Goal: Transaction & Acquisition: Purchase product/service

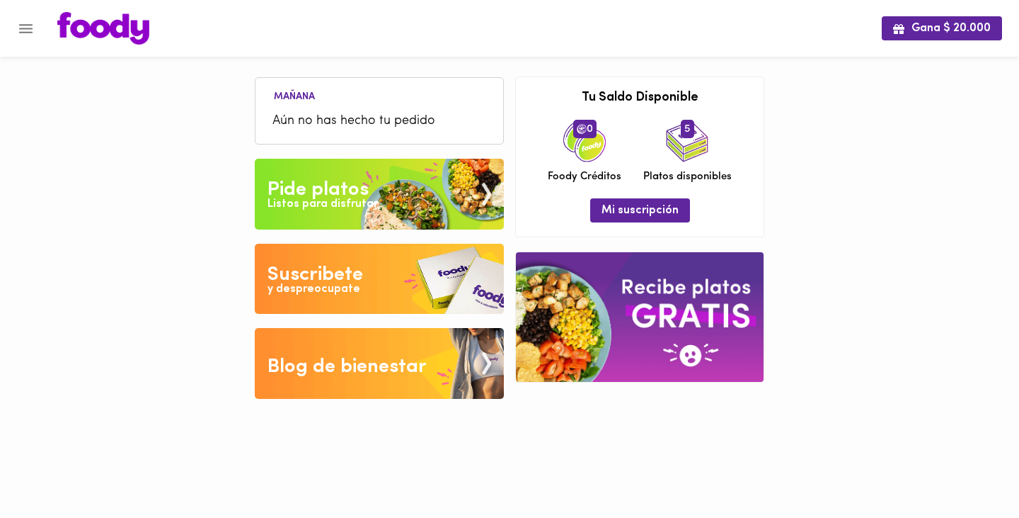
click at [26, 37] on button "Menu" at bounding box center [25, 28] width 35 height 35
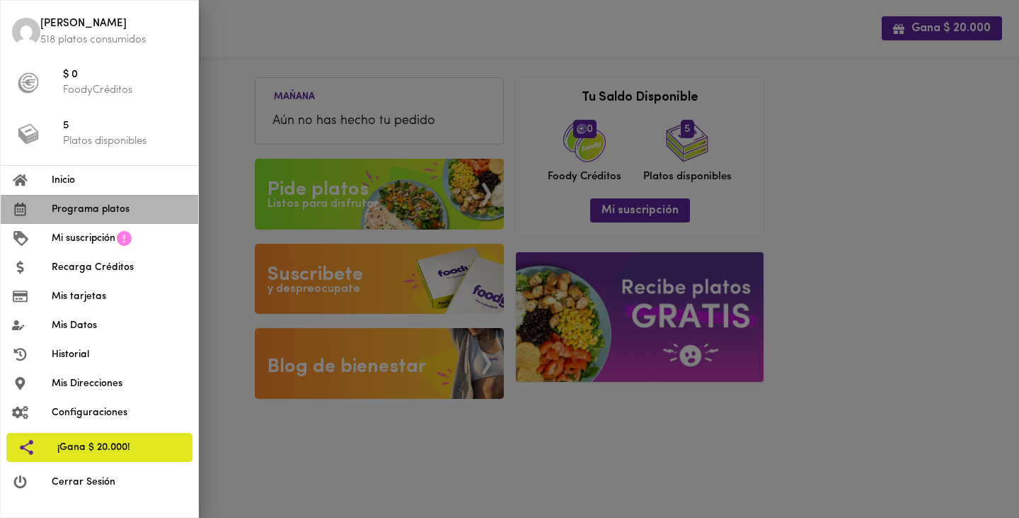
click at [76, 207] on span "Programa platos" at bounding box center [119, 209] width 135 height 15
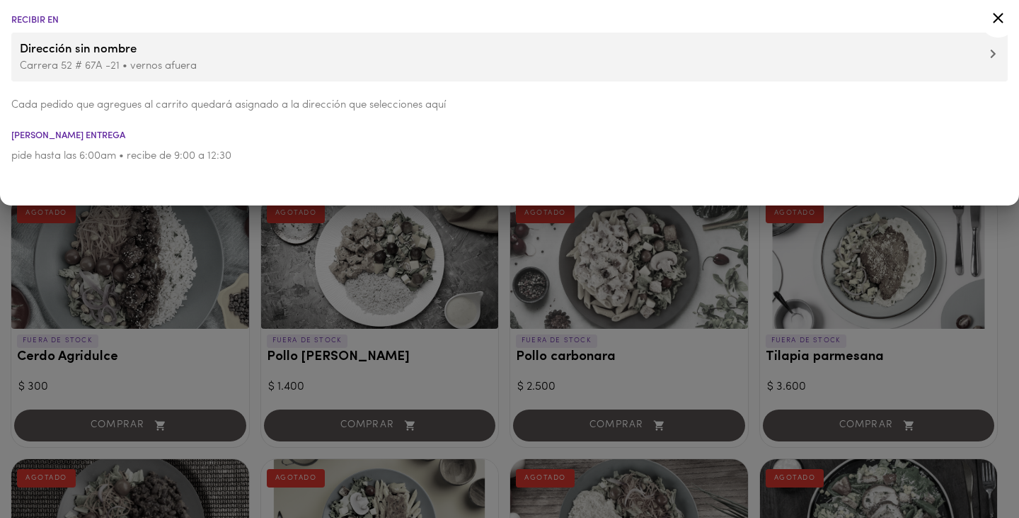
click at [995, 18] on icon at bounding box center [999, 18] width 18 height 18
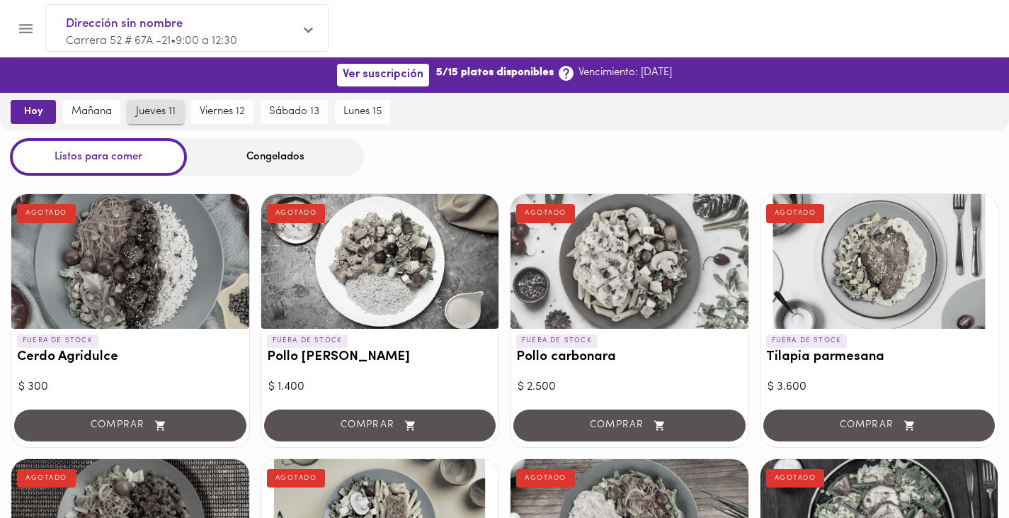
click at [155, 111] on span "jueves 11" at bounding box center [156, 111] width 40 height 13
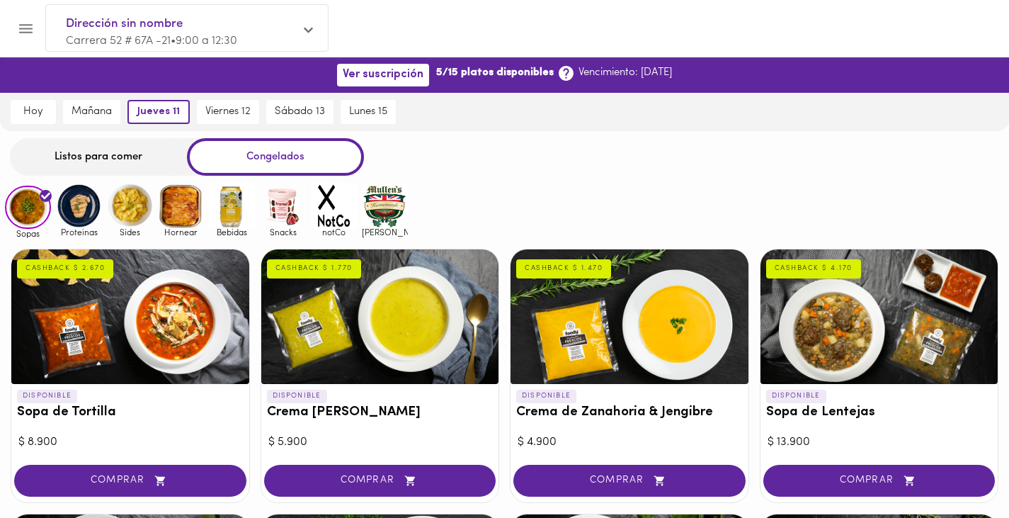
click at [74, 195] on img at bounding box center [79, 206] width 46 height 46
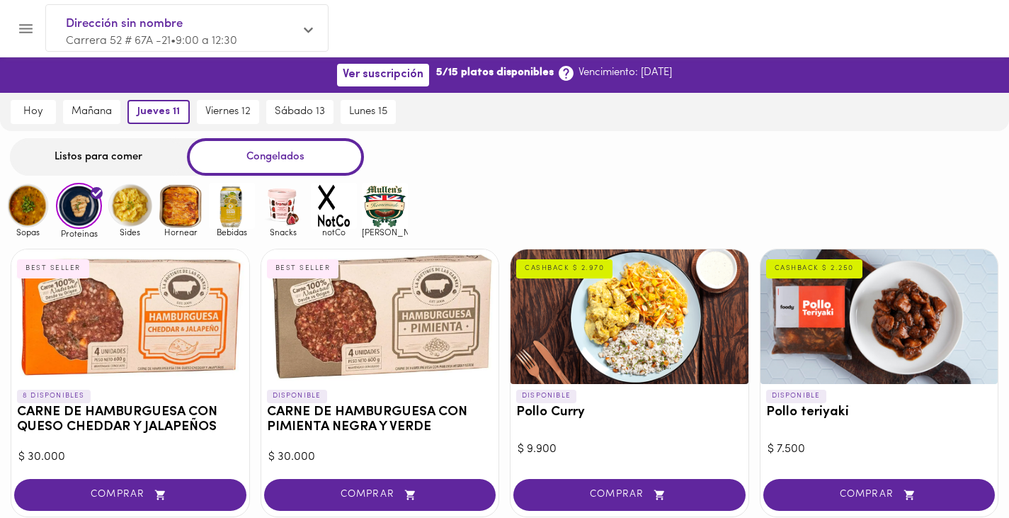
click at [101, 156] on div "Listos para comer" at bounding box center [98, 157] width 177 height 38
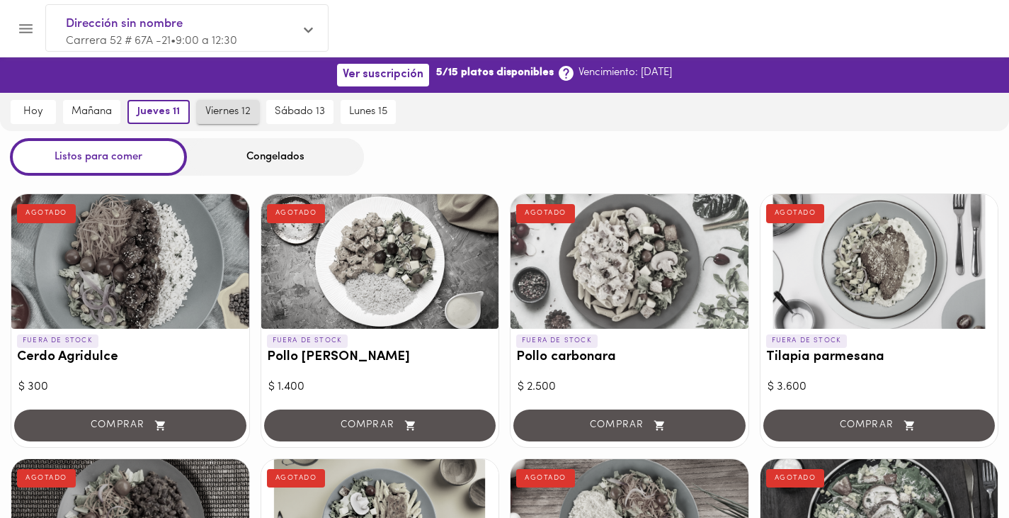
click at [228, 111] on span "viernes 12" at bounding box center [227, 111] width 45 height 13
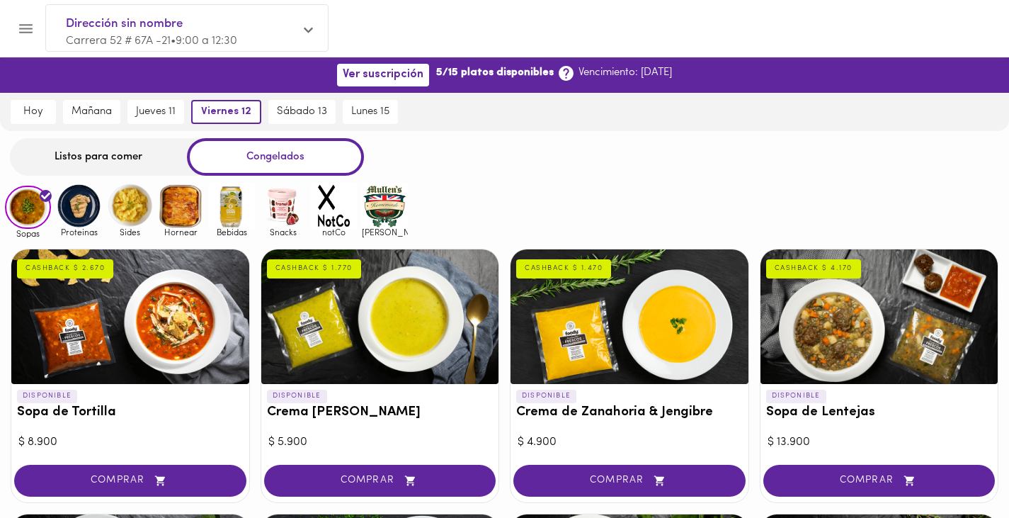
click at [95, 155] on div "Listos para comer" at bounding box center [98, 157] width 177 height 38
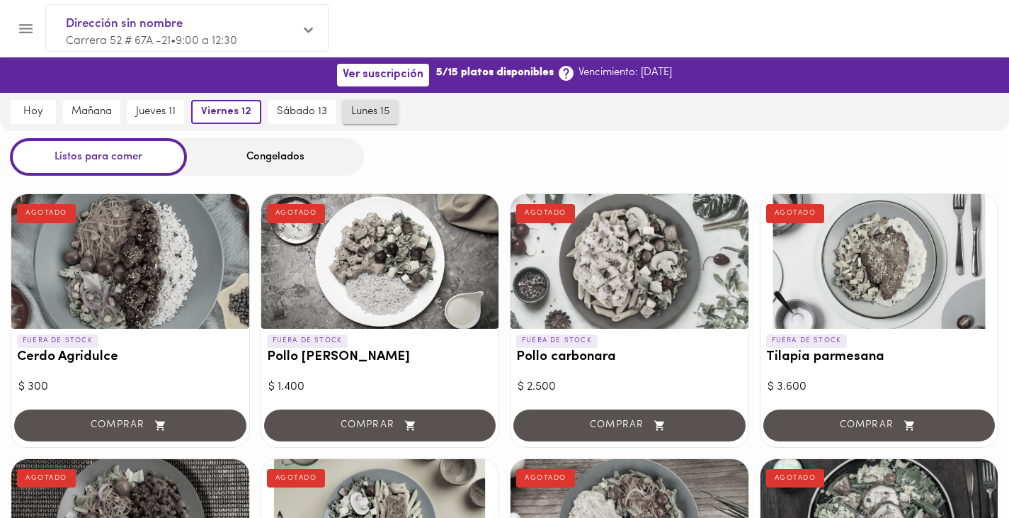
click at [358, 115] on span "lunes 15" at bounding box center [370, 111] width 38 height 13
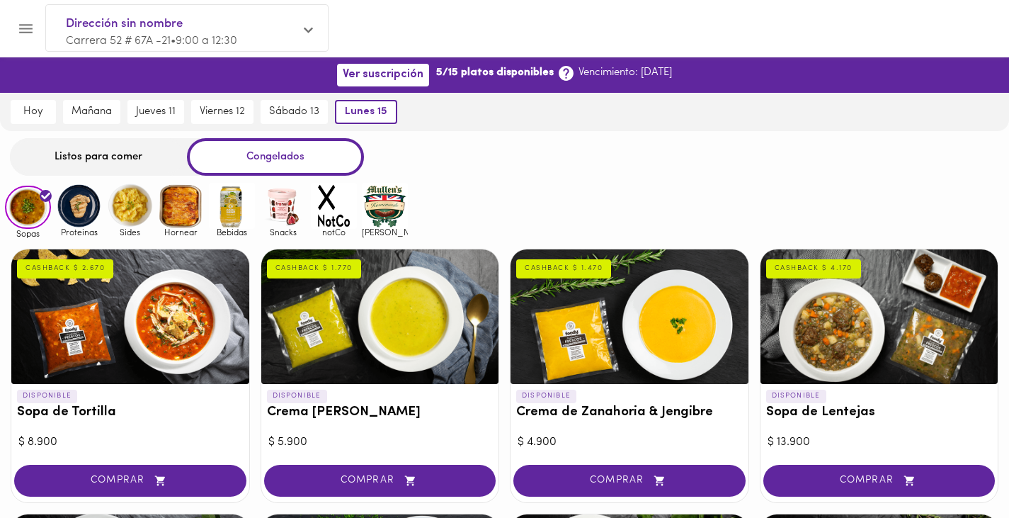
click at [106, 155] on div "Listos para comer" at bounding box center [98, 157] width 177 height 38
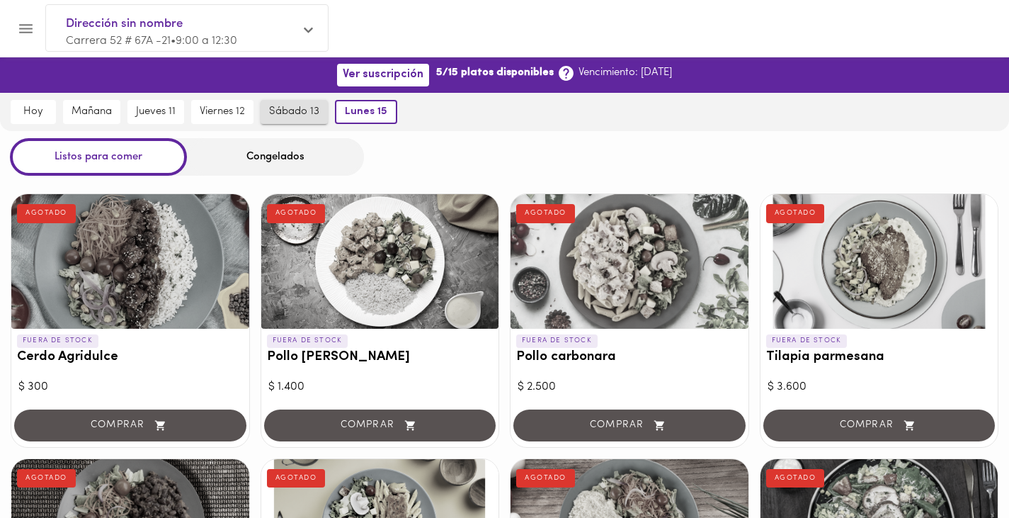
click at [304, 103] on button "sábado 13" at bounding box center [294, 112] width 67 height 24
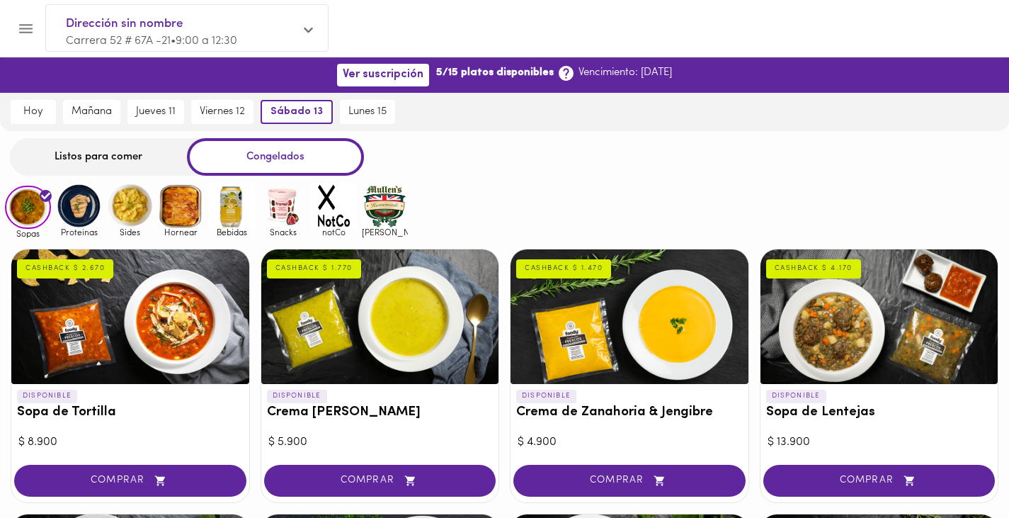
click at [175, 202] on img at bounding box center [181, 206] width 46 height 46
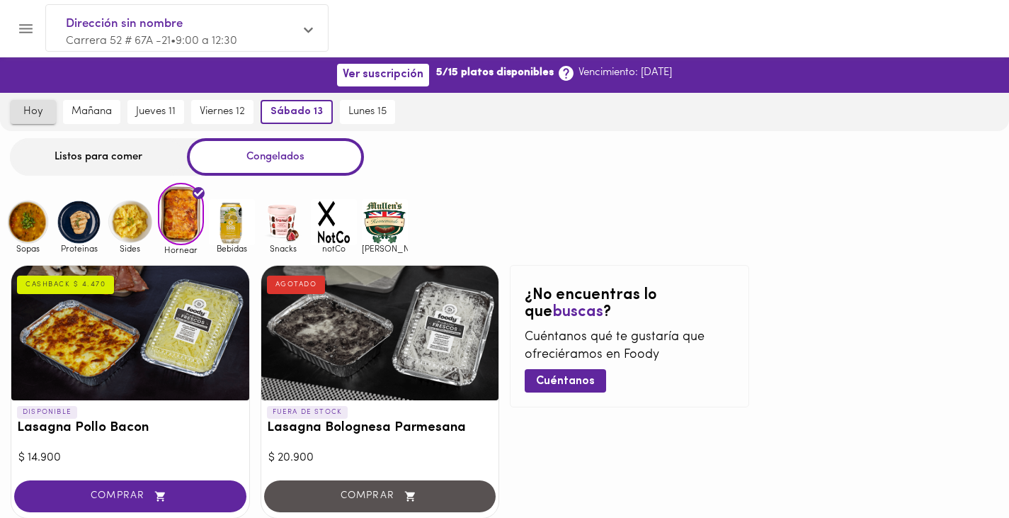
click at [23, 110] on span "hoy" at bounding box center [33, 111] width 28 height 13
click at [23, 110] on span "hoy" at bounding box center [33, 111] width 25 height 13
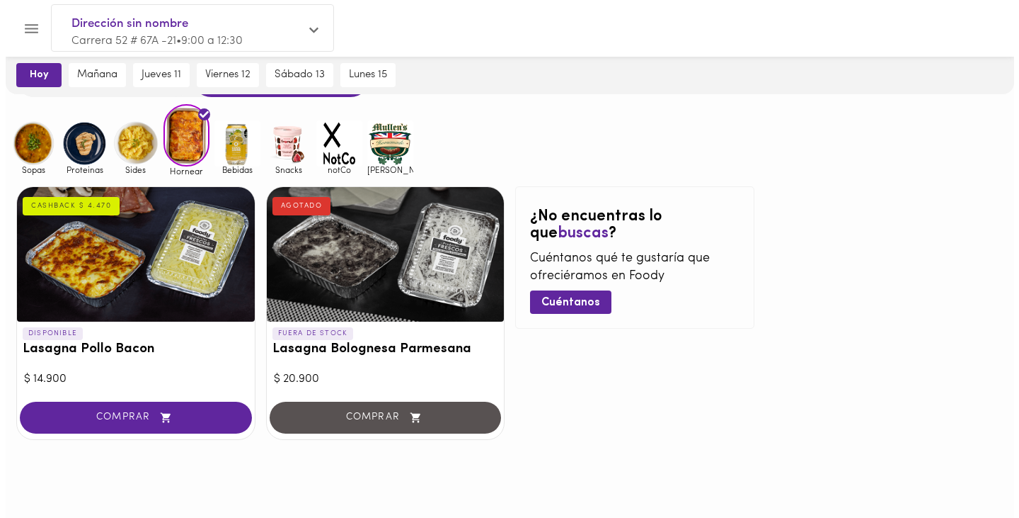
scroll to position [82, 0]
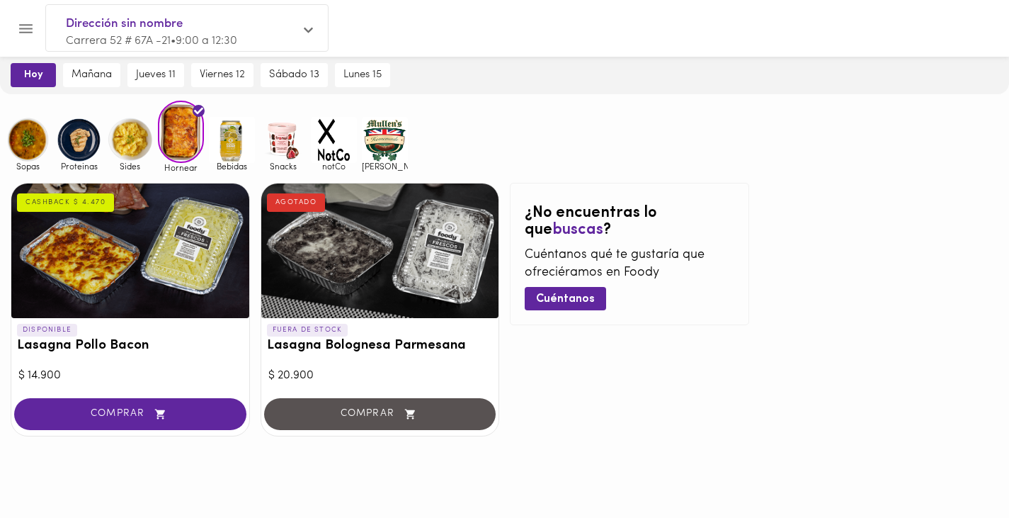
click at [98, 251] on div at bounding box center [130, 250] width 238 height 135
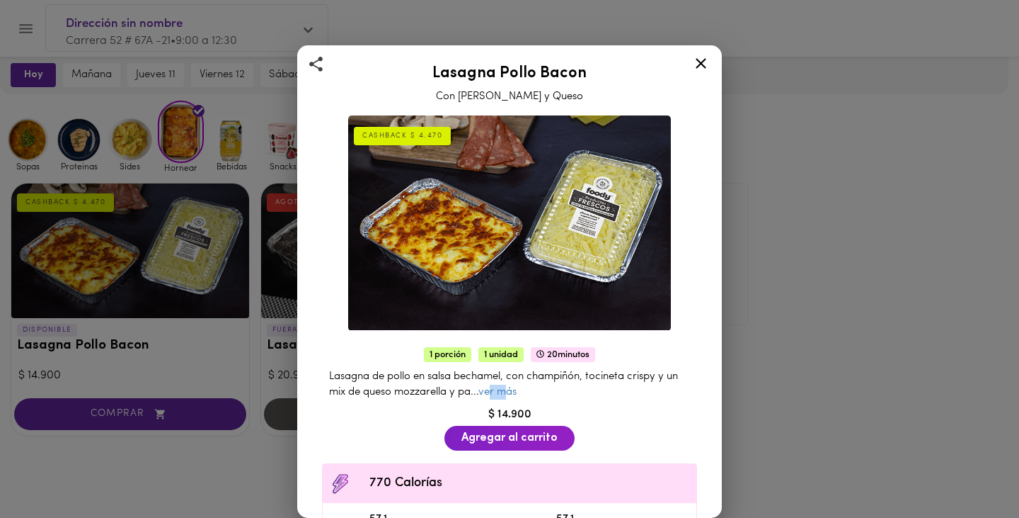
drag, startPoint x: 515, startPoint y: 387, endPoint x: 500, endPoint y: 392, distance: 16.3
click at [500, 392] on div "Lasagna de pollo en salsa bechamel, con champiñón, tocineta crispy y un mix de …" at bounding box center [509, 384] width 389 height 45
click at [517, 387] on link "ver más" at bounding box center [498, 392] width 38 height 11
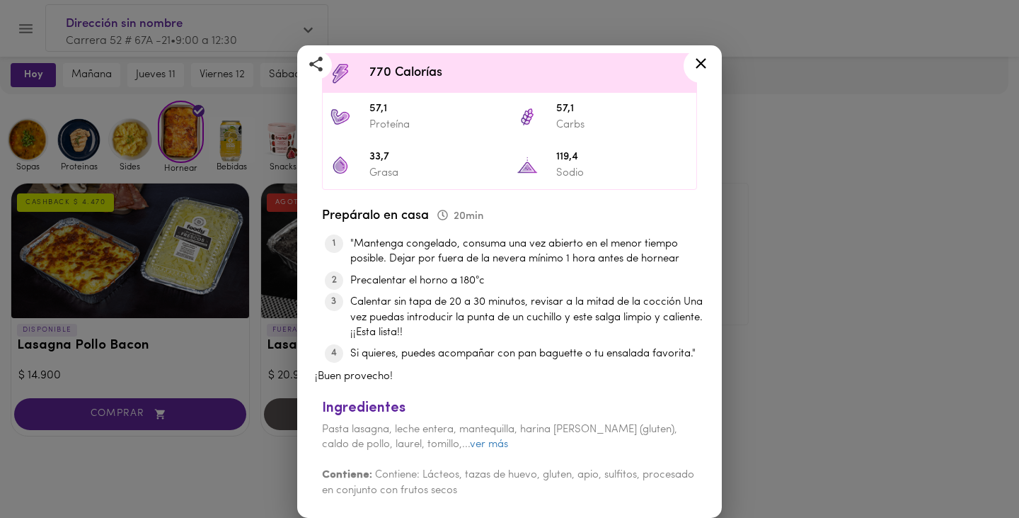
scroll to position [418, 0]
click at [699, 68] on icon at bounding box center [701, 64] width 18 height 18
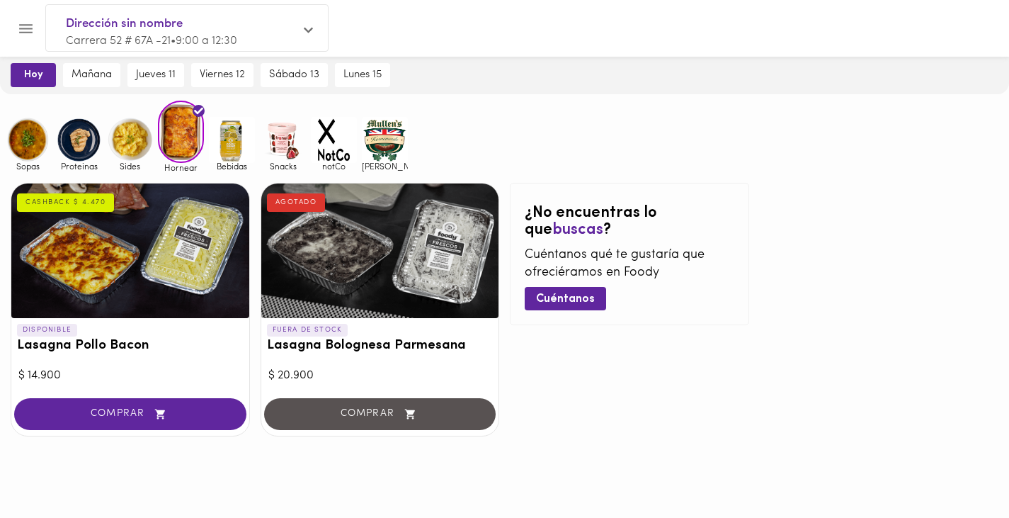
click at [123, 181] on div "DISPONIBLE Lasagna Pollo Bacon CASHBACK $ 4.470 $ 14.900 COMPRAR FUERA DE STOCK…" at bounding box center [504, 309] width 1009 height 275
click at [73, 145] on img at bounding box center [79, 140] width 46 height 46
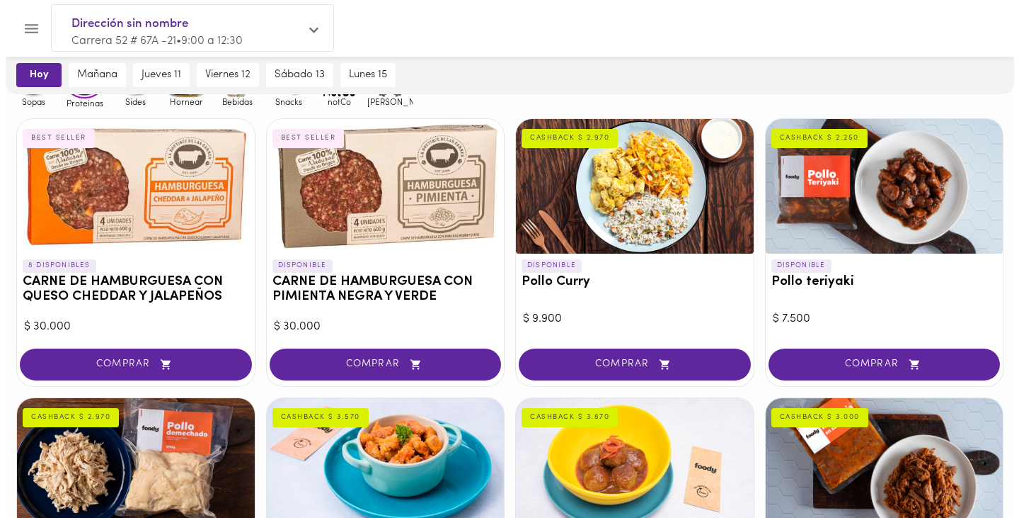
scroll to position [142, 0]
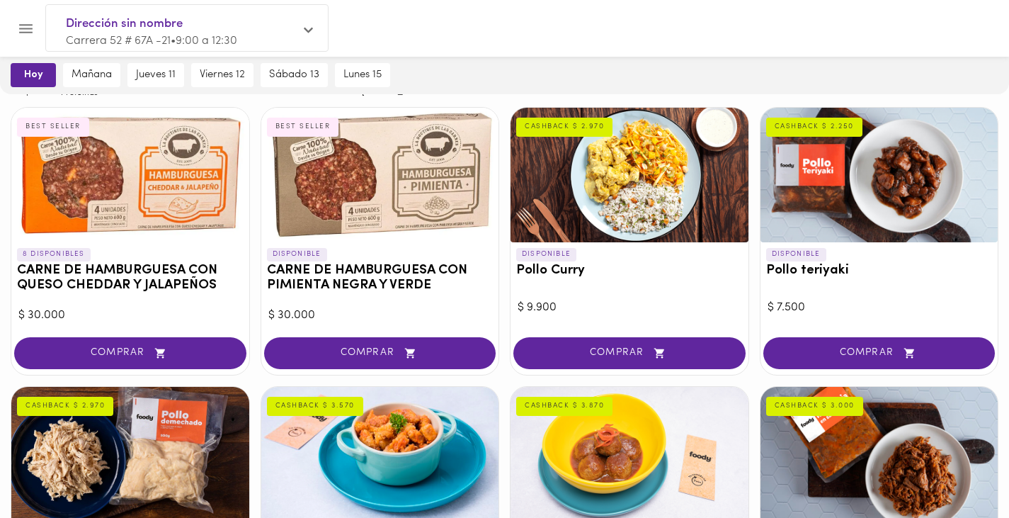
click at [847, 277] on h3 "Pollo teriyaki" at bounding box center [879, 270] width 227 height 15
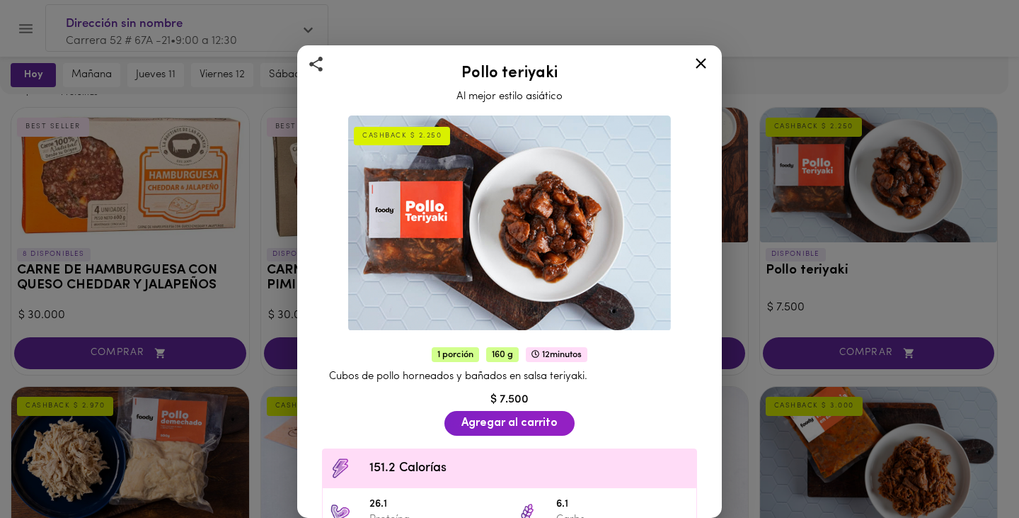
click at [683, 362] on div "Cubos de pollo horneados y bañados en salsa teriyaki." at bounding box center [509, 376] width 389 height 29
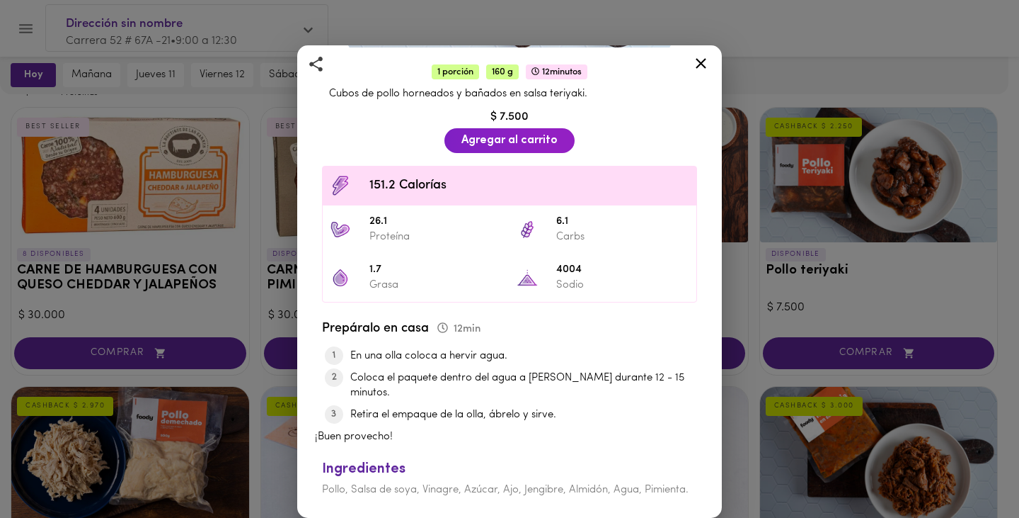
scroll to position [290, 0]
click at [704, 67] on icon at bounding box center [701, 63] width 11 height 11
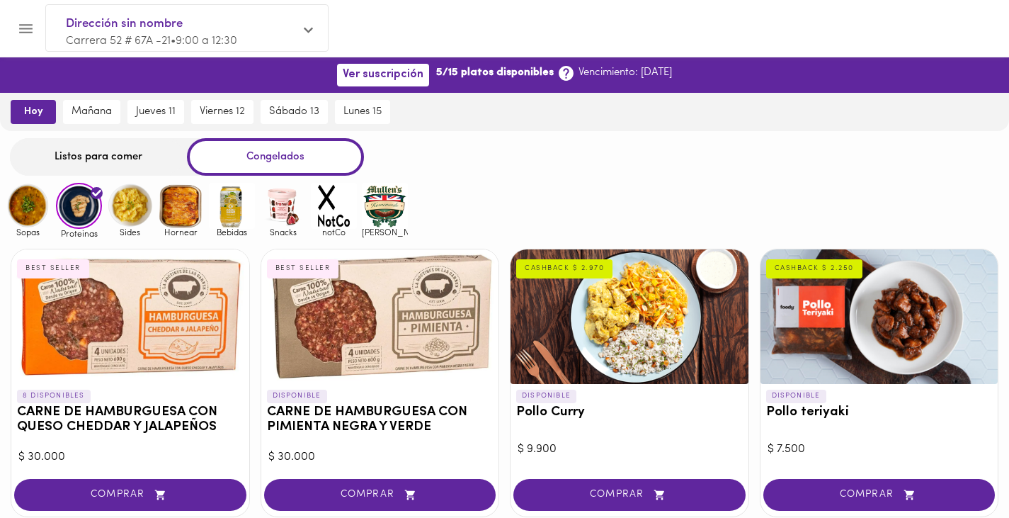
click at [101, 159] on div "Listos para comer" at bounding box center [98, 157] width 177 height 38
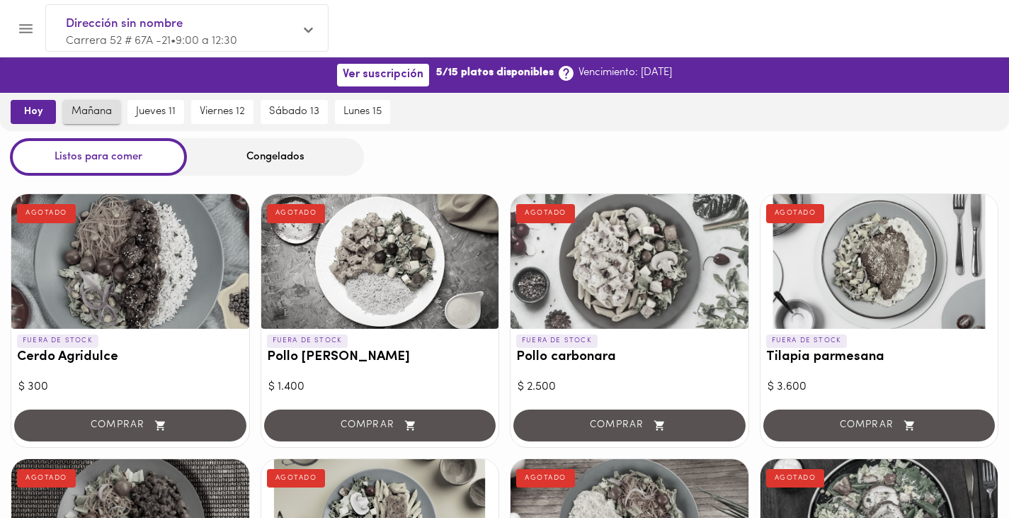
click at [90, 115] on span "mañana" at bounding box center [92, 111] width 40 height 13
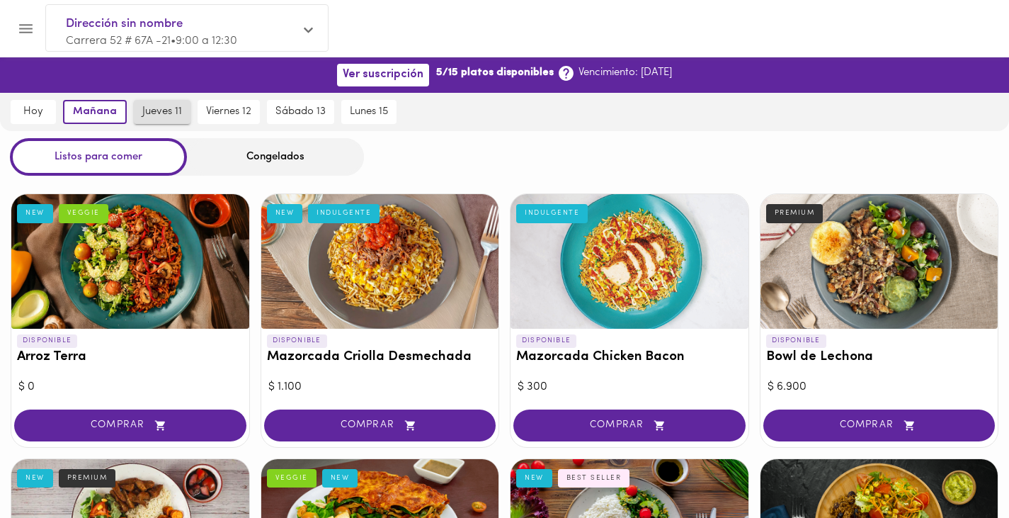
click at [166, 114] on span "jueves 11" at bounding box center [162, 111] width 40 height 13
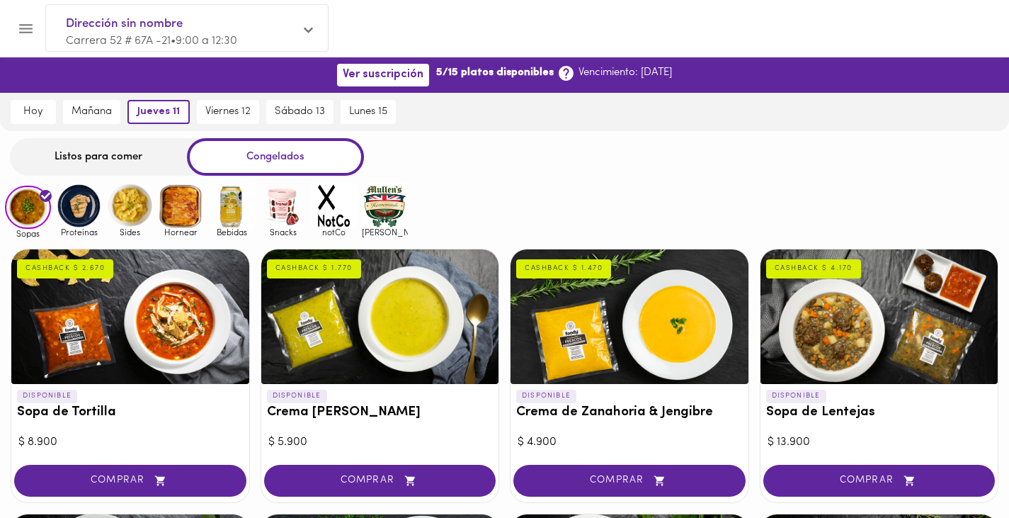
click at [111, 156] on div "Listos para comer" at bounding box center [98, 157] width 177 height 38
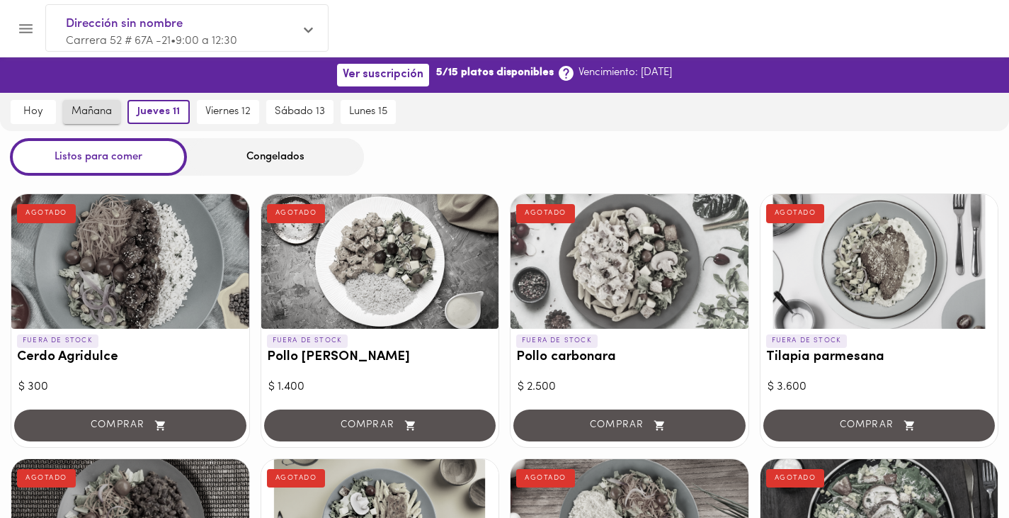
click at [83, 107] on span "mañana" at bounding box center [92, 111] width 40 height 13
